Goal: Navigation & Orientation: Find specific page/section

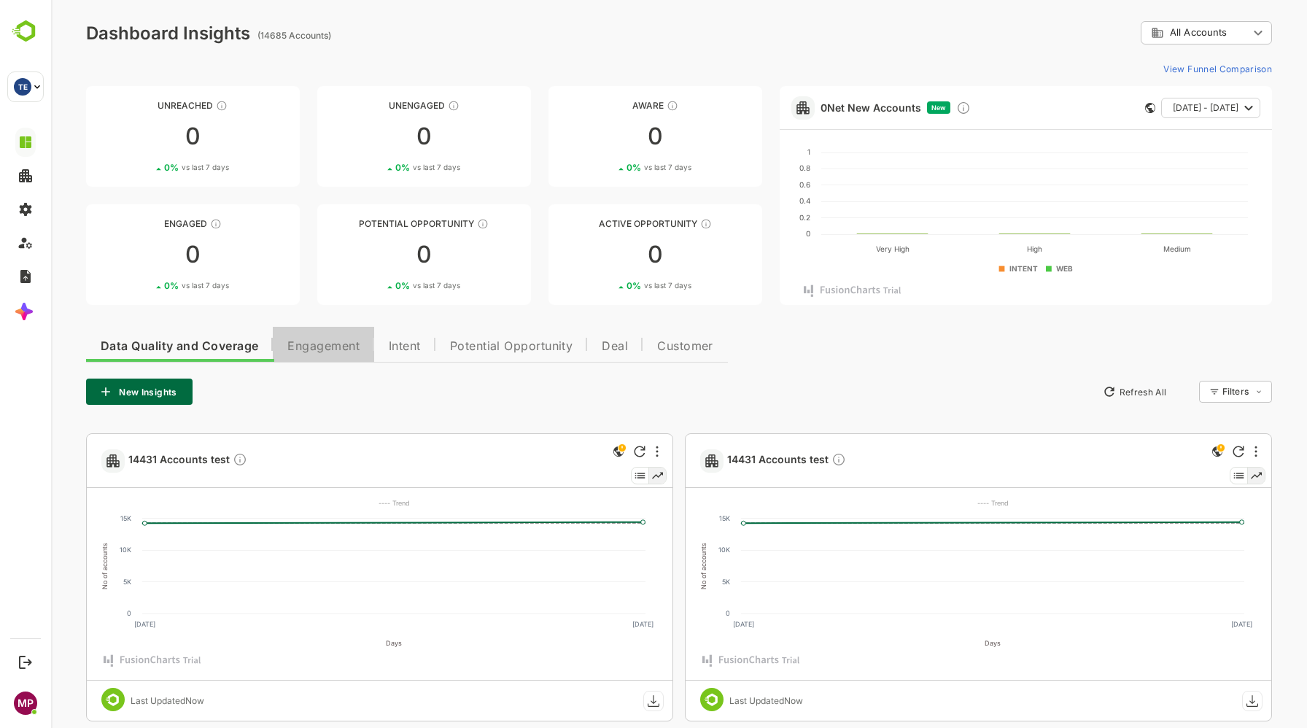
click at [320, 341] on span "Engagement" at bounding box center [323, 347] width 72 height 12
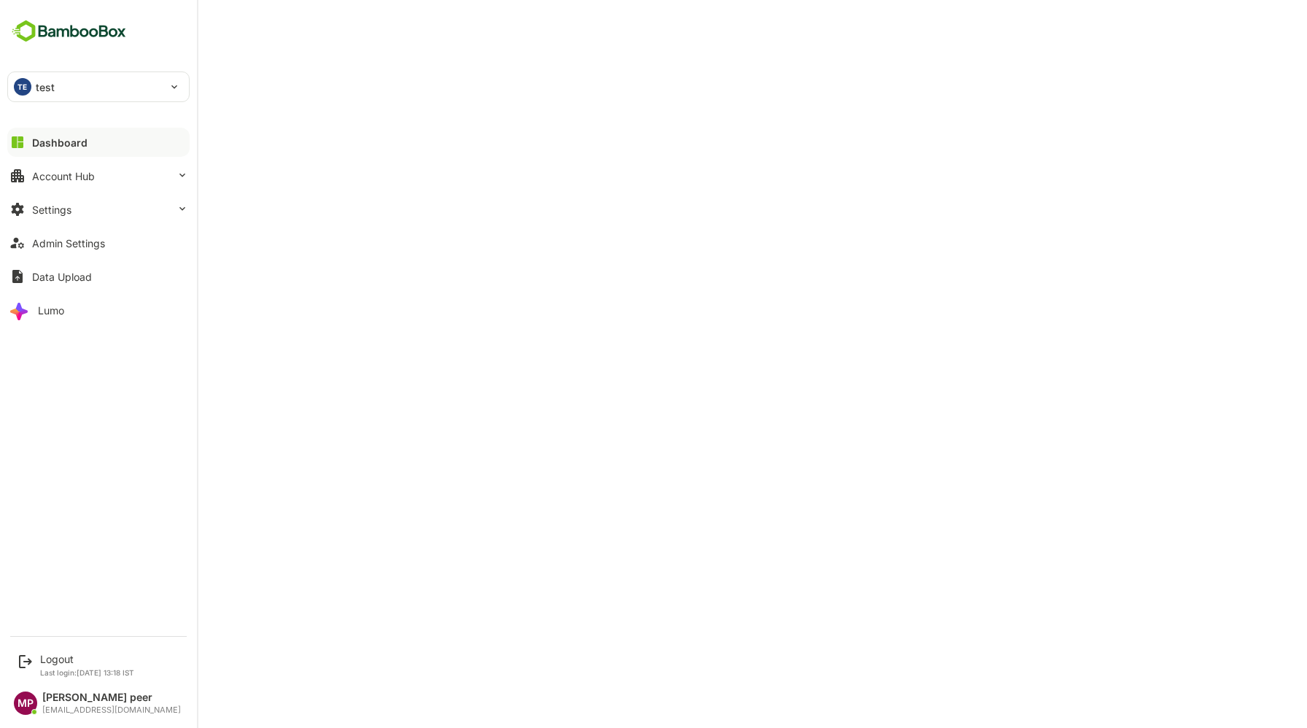
click at [39, 86] on p "test" at bounding box center [46, 87] width 20 height 15
click at [59, 657] on div at bounding box center [653, 364] width 1307 height 728
click at [57, 664] on div "Logout" at bounding box center [87, 659] width 94 height 12
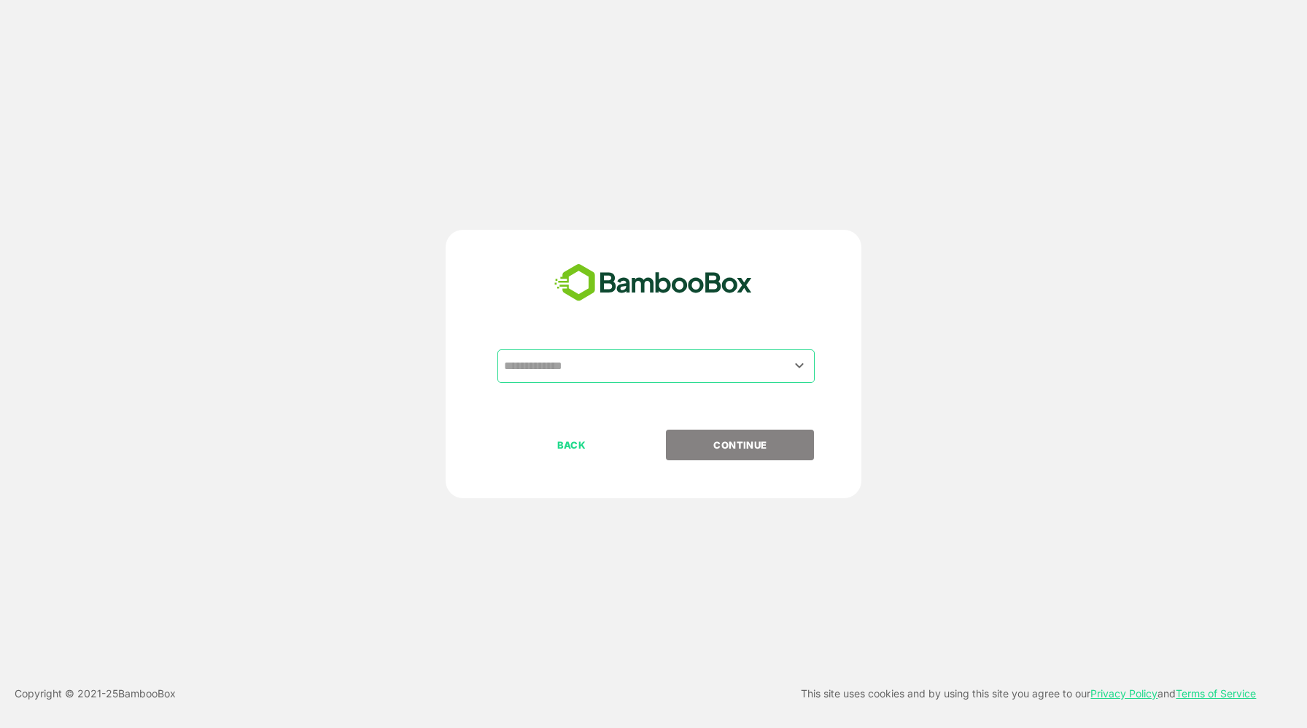
click at [668, 378] on input "text" at bounding box center [655, 366] width 311 height 28
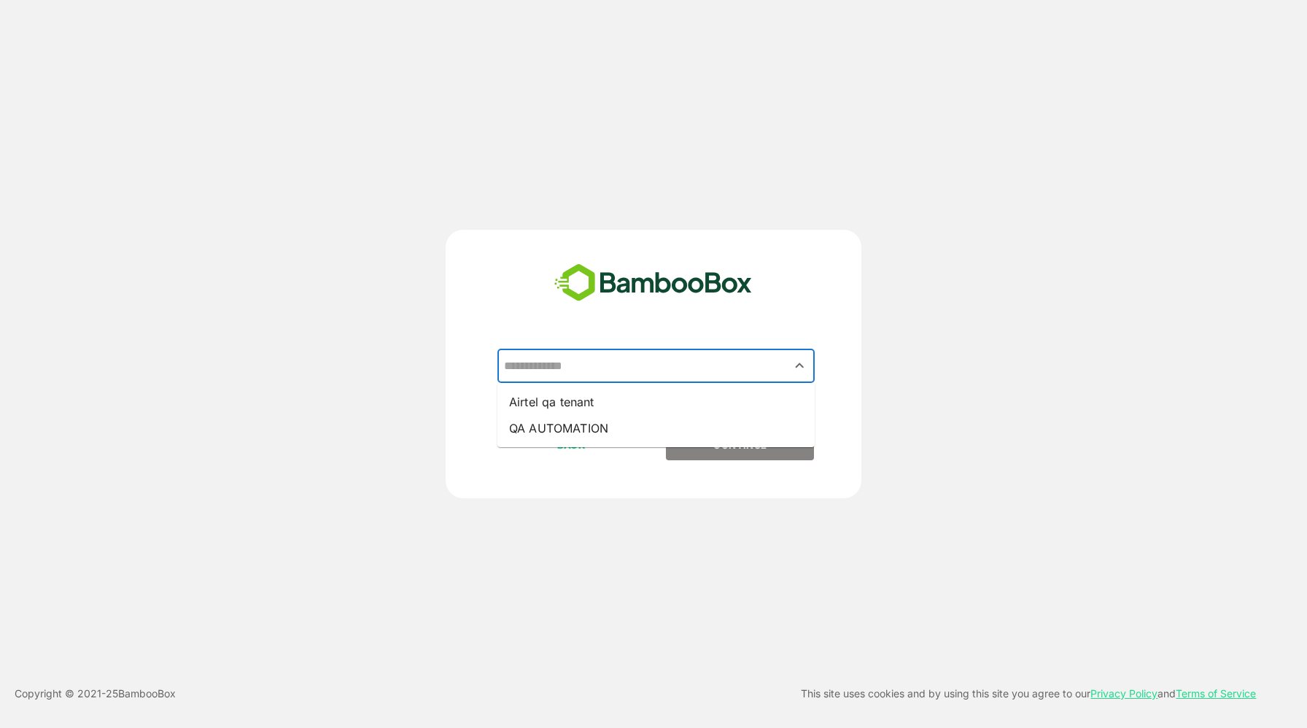
click at [608, 398] on li "Airtel qa tenant" at bounding box center [656, 402] width 317 height 26
type input "**********"
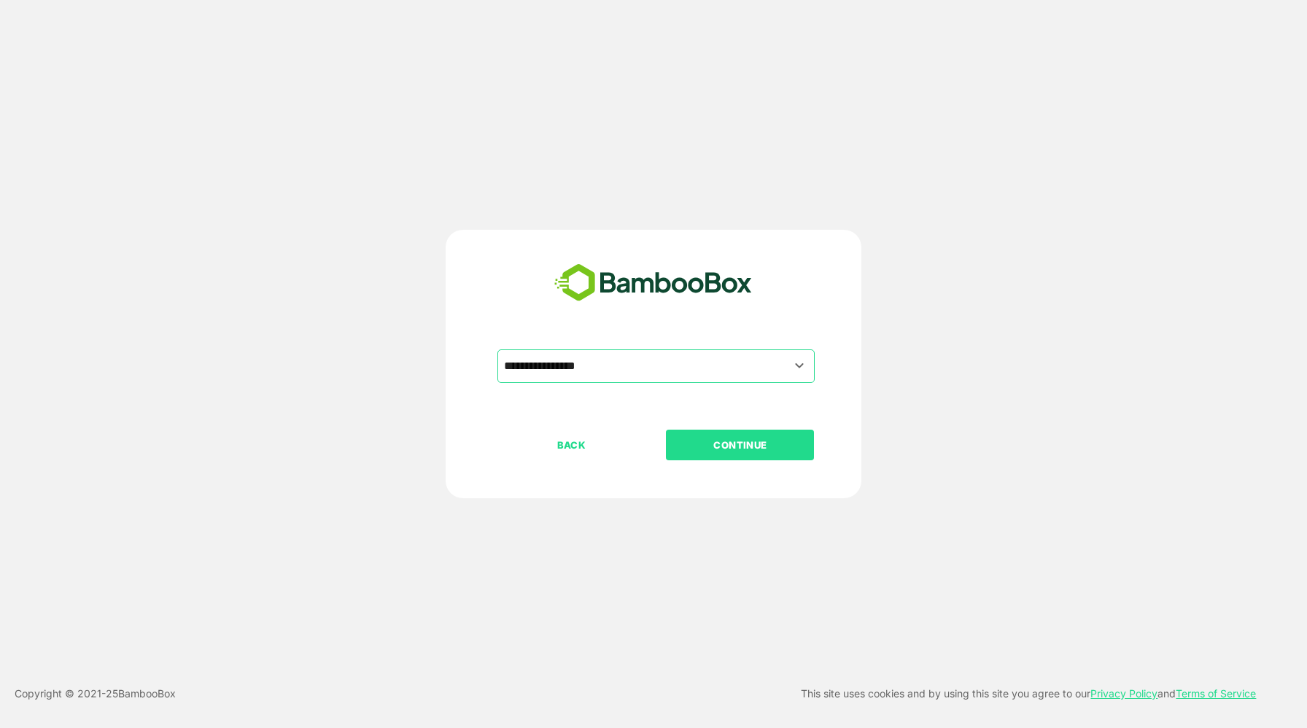
click at [715, 446] on p "CONTINUE" at bounding box center [740, 445] width 146 height 16
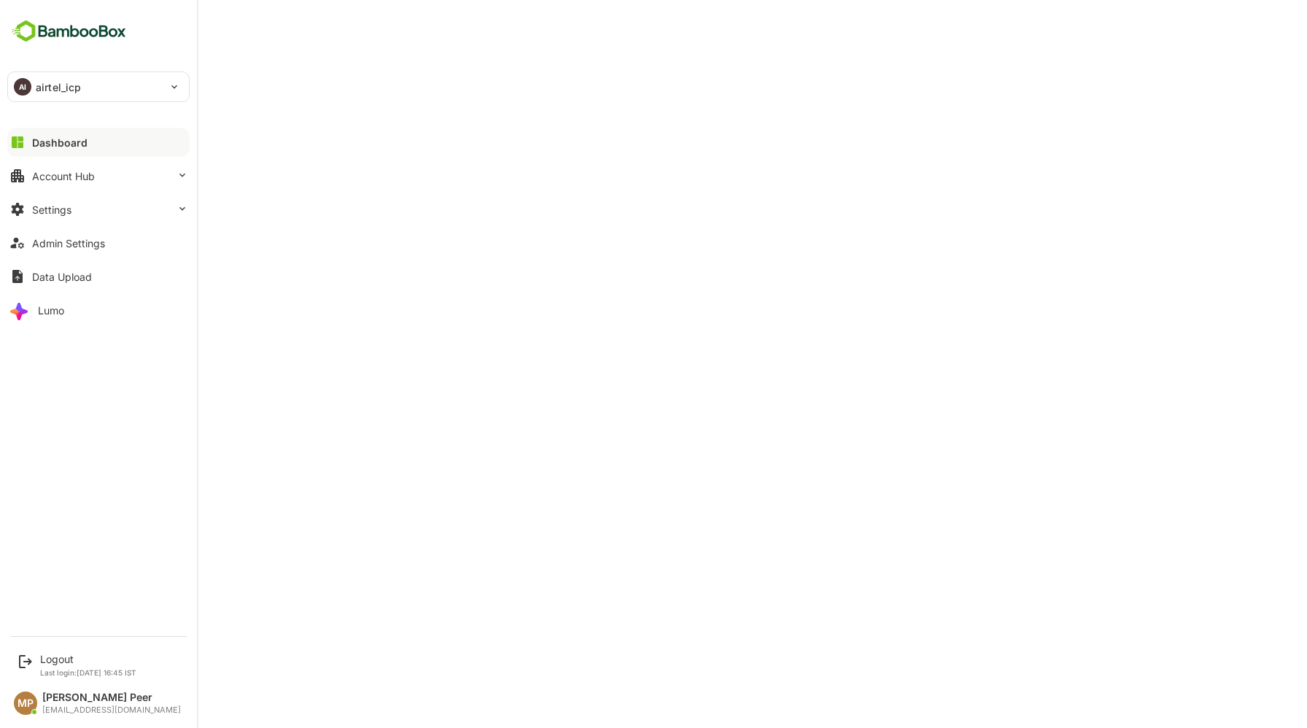
click at [52, 34] on img at bounding box center [68, 32] width 123 height 28
click at [61, 142] on div "Dashboard" at bounding box center [59, 142] width 55 height 12
click at [63, 178] on div "Account Hub" at bounding box center [63, 176] width 63 height 12
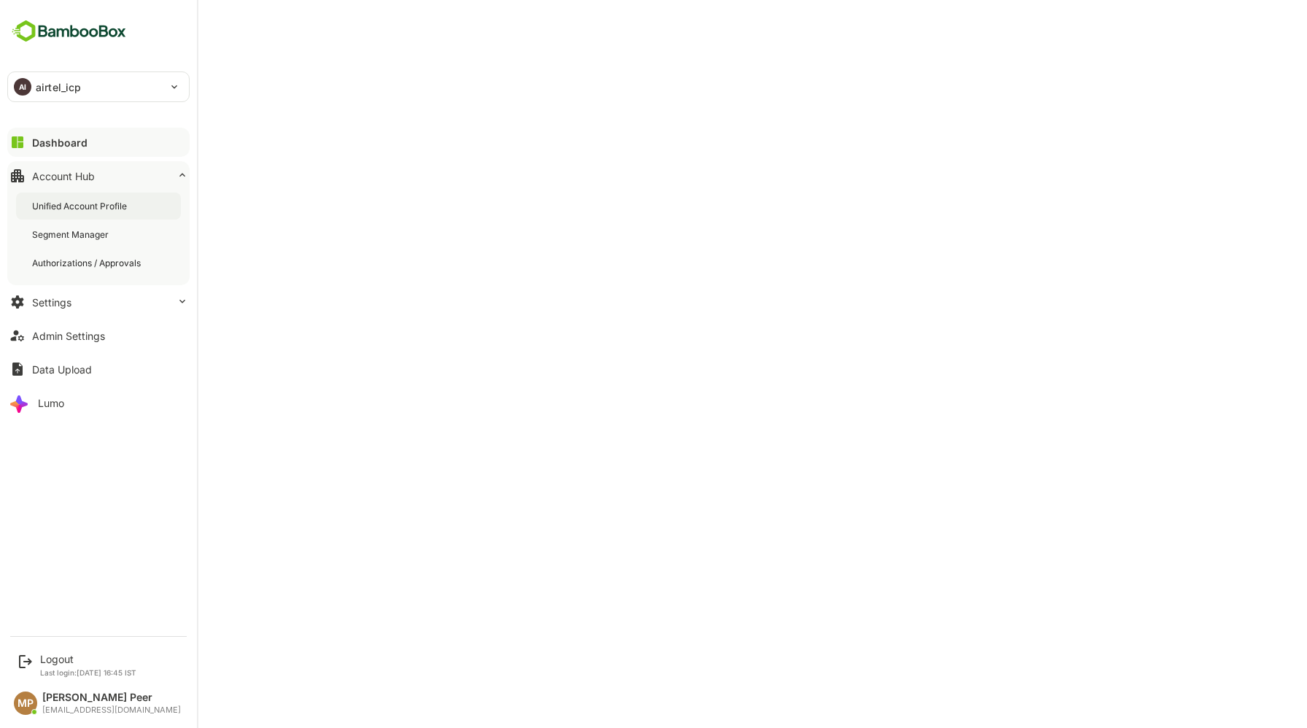
click at [72, 204] on div "Unified Account Profile" at bounding box center [81, 206] width 98 height 12
click at [66, 137] on div "Dashboard" at bounding box center [58, 142] width 53 height 12
